Goal: Information Seeking & Learning: Check status

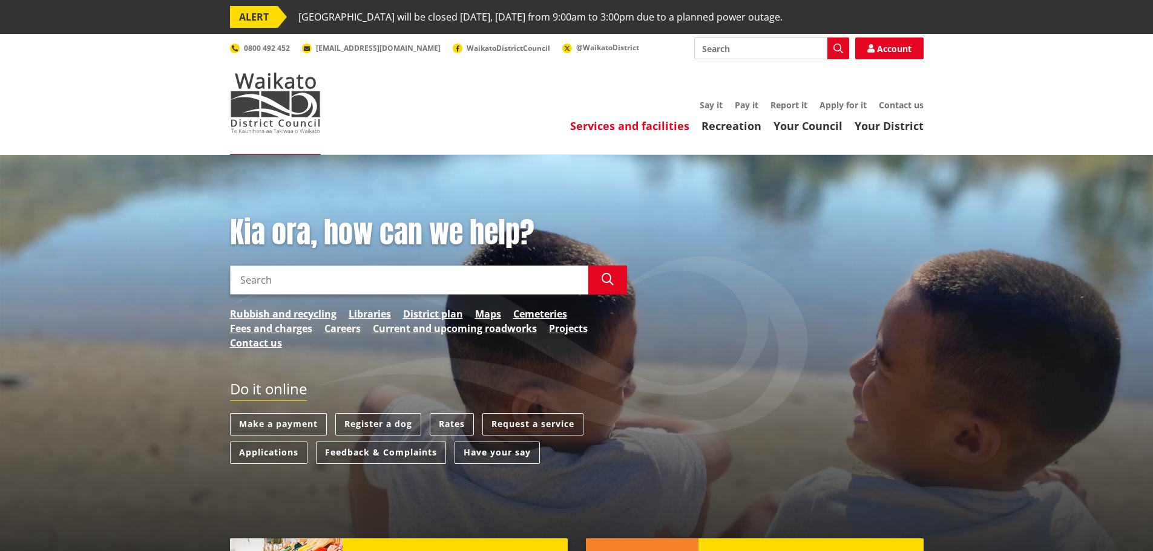
click at [603, 122] on link "Services and facilities" at bounding box center [629, 126] width 119 height 15
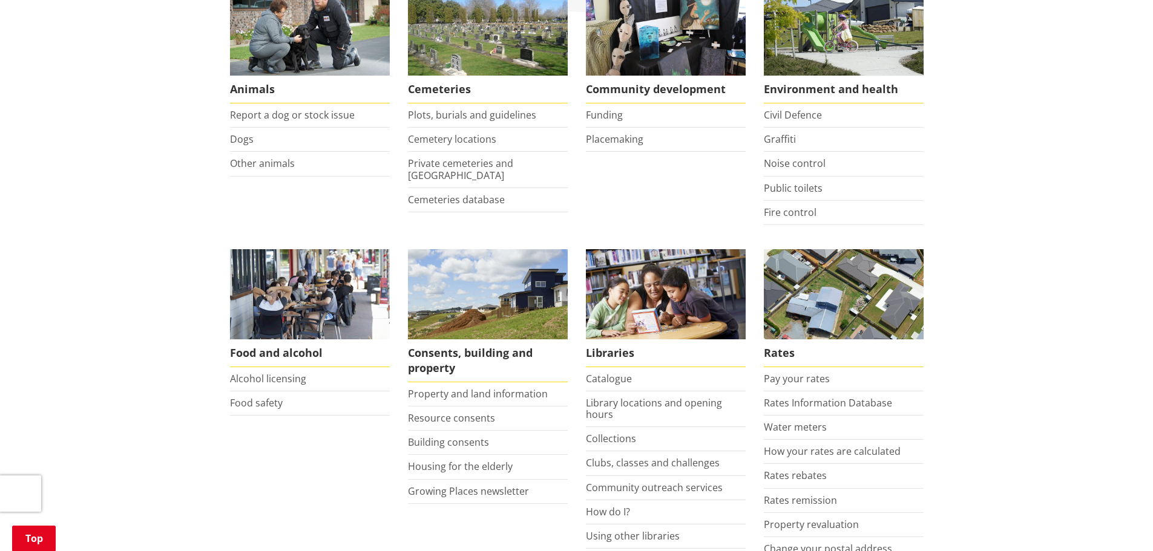
scroll to position [303, 0]
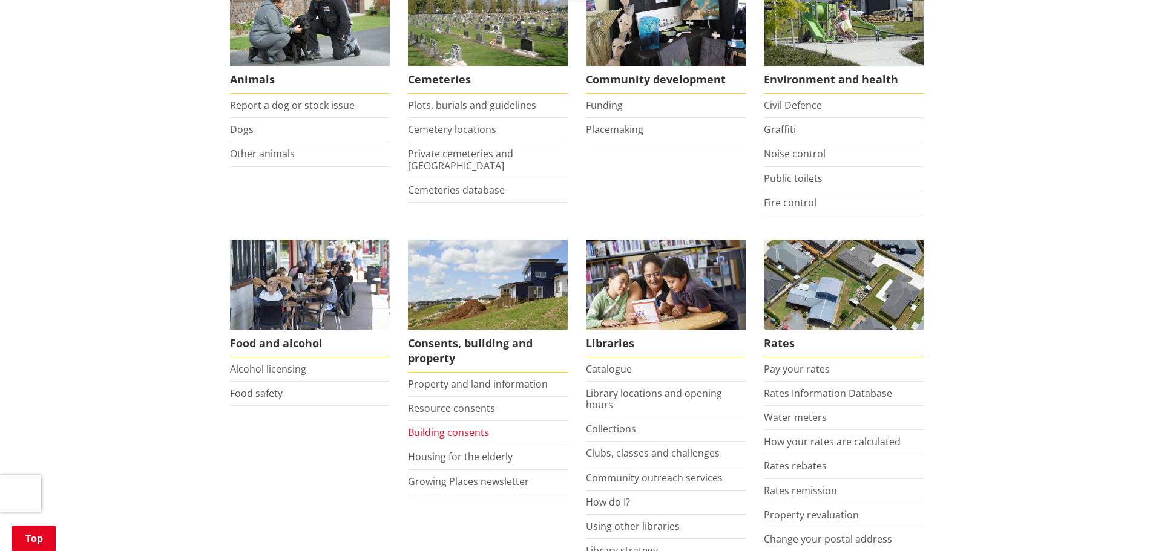
click at [463, 432] on link "Building consents" at bounding box center [448, 432] width 81 height 13
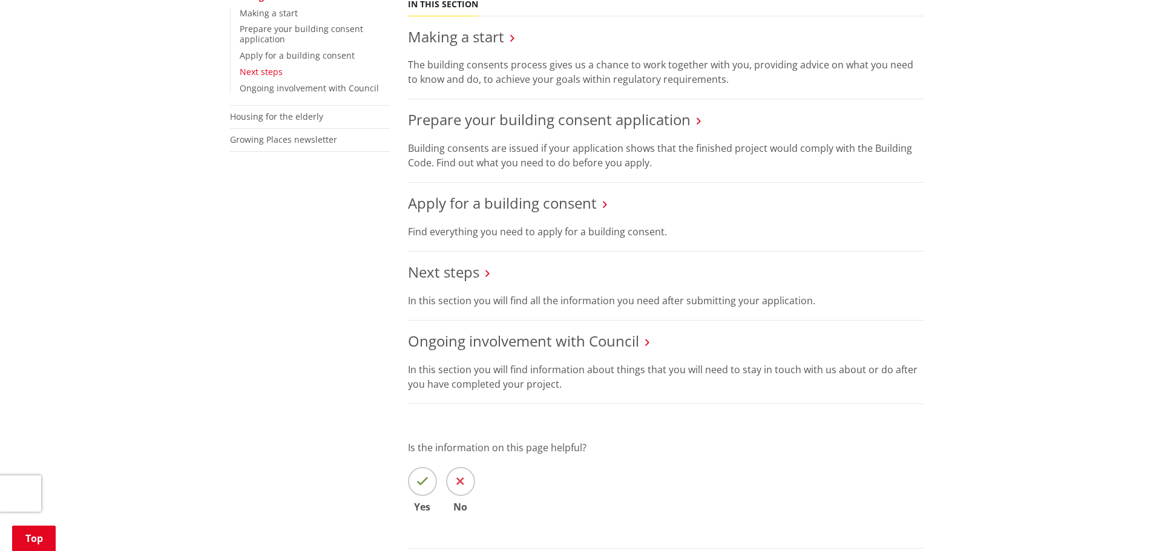
scroll to position [363, 0]
click at [267, 70] on link "Next steps" at bounding box center [261, 70] width 43 height 11
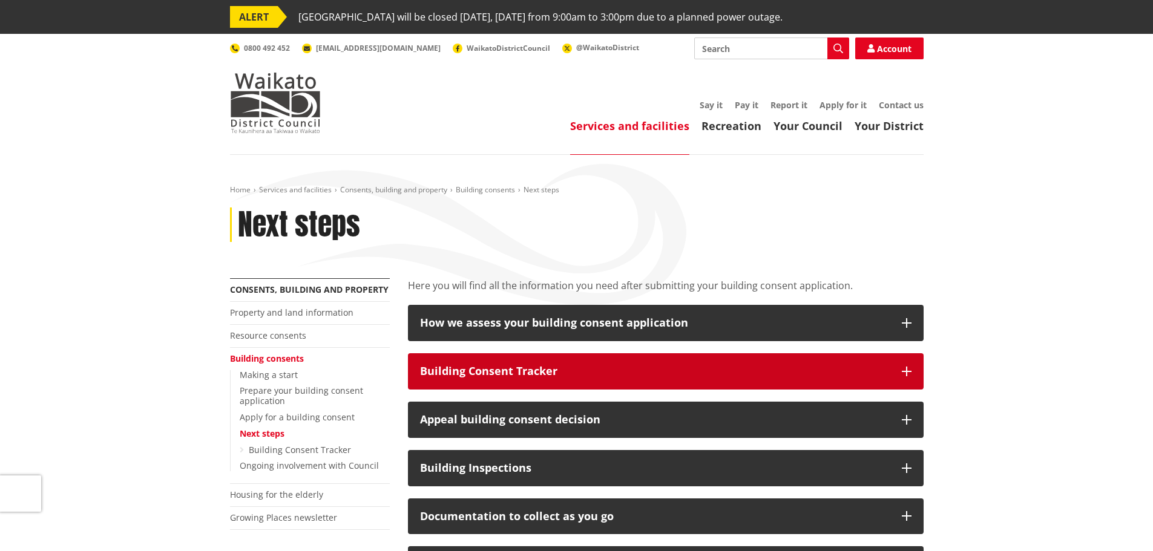
click at [506, 375] on div "Building Consent Tracker" at bounding box center [655, 372] width 470 height 12
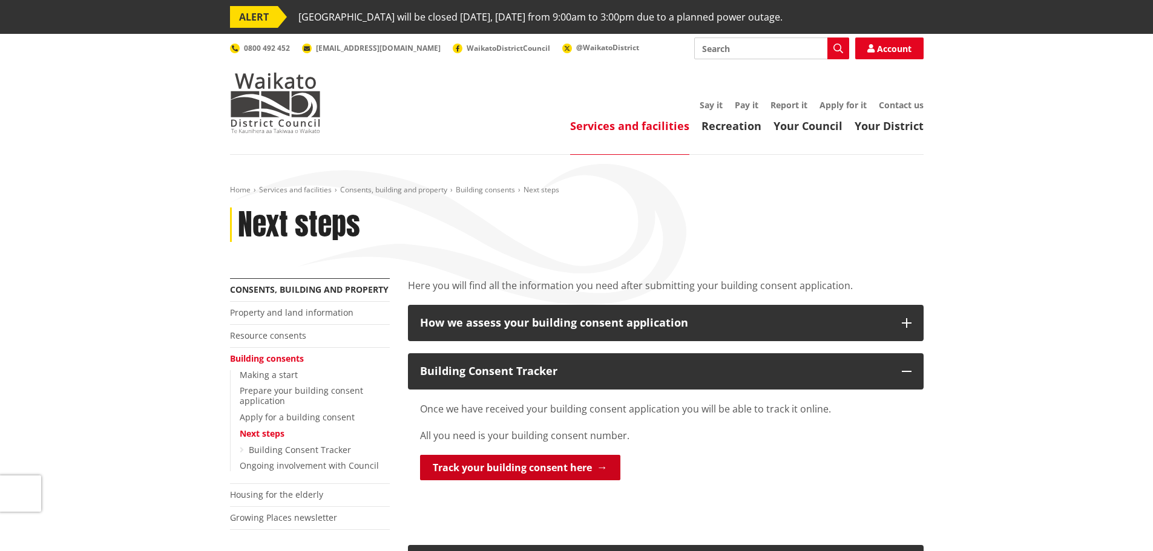
click at [462, 464] on link "Track your building consent here" at bounding box center [520, 467] width 200 height 25
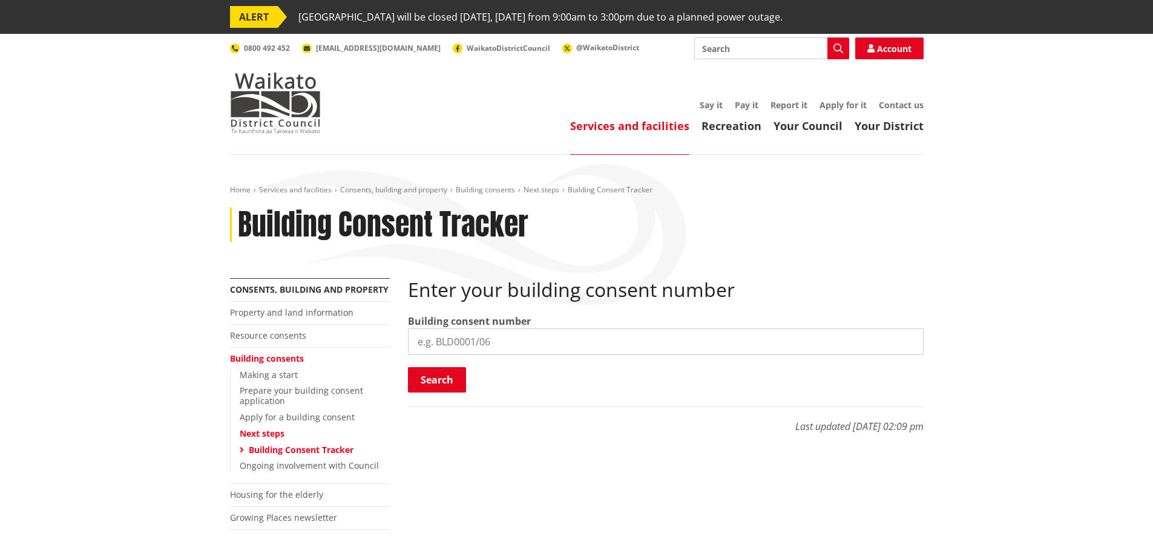
paste input "BLD0267/26"
type input "BLD0267/26"
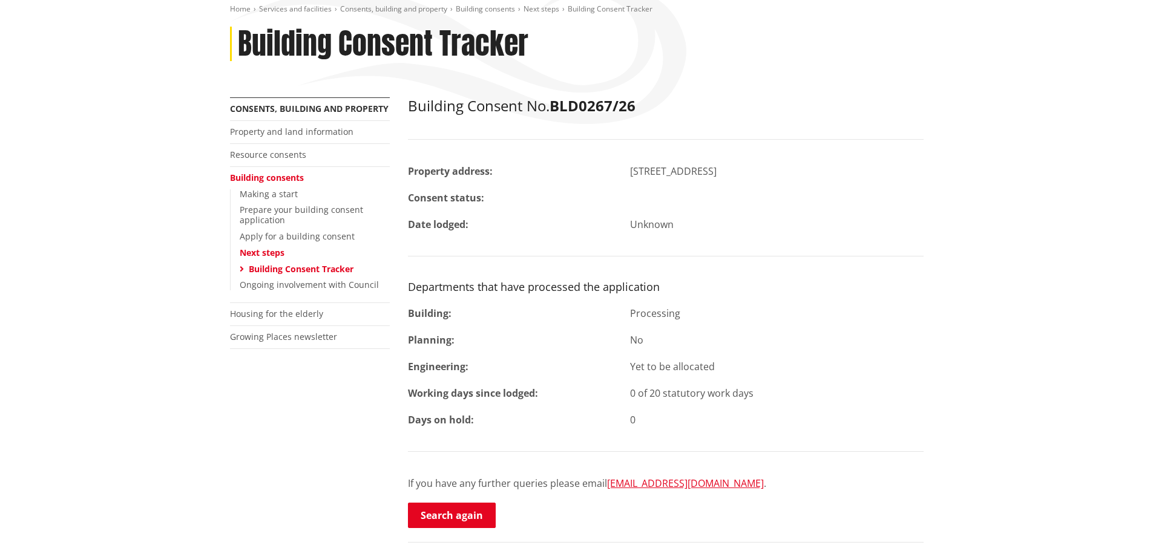
scroll to position [182, 0]
